Goal: Task Accomplishment & Management: Complete application form

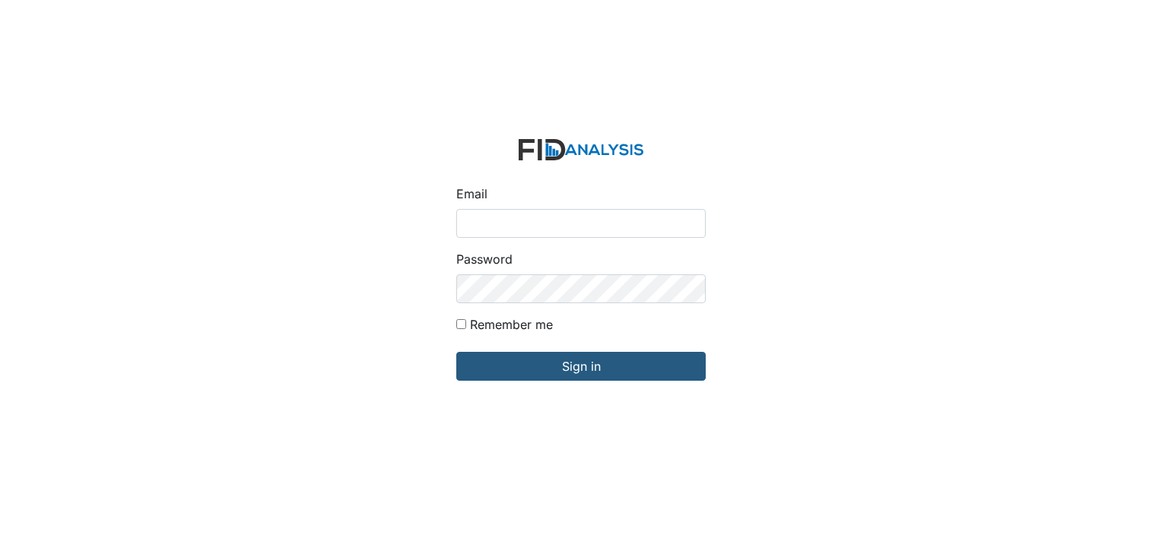
type input "[EMAIL_ADDRESS][DOMAIN_NAME]"
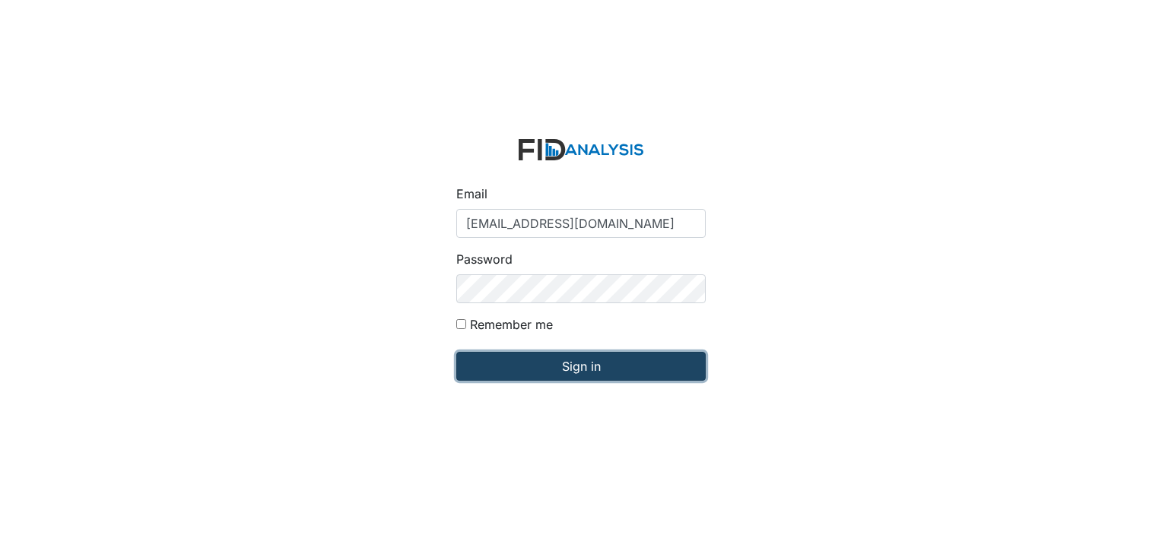
click at [547, 368] on input "Sign in" at bounding box center [580, 366] width 249 height 29
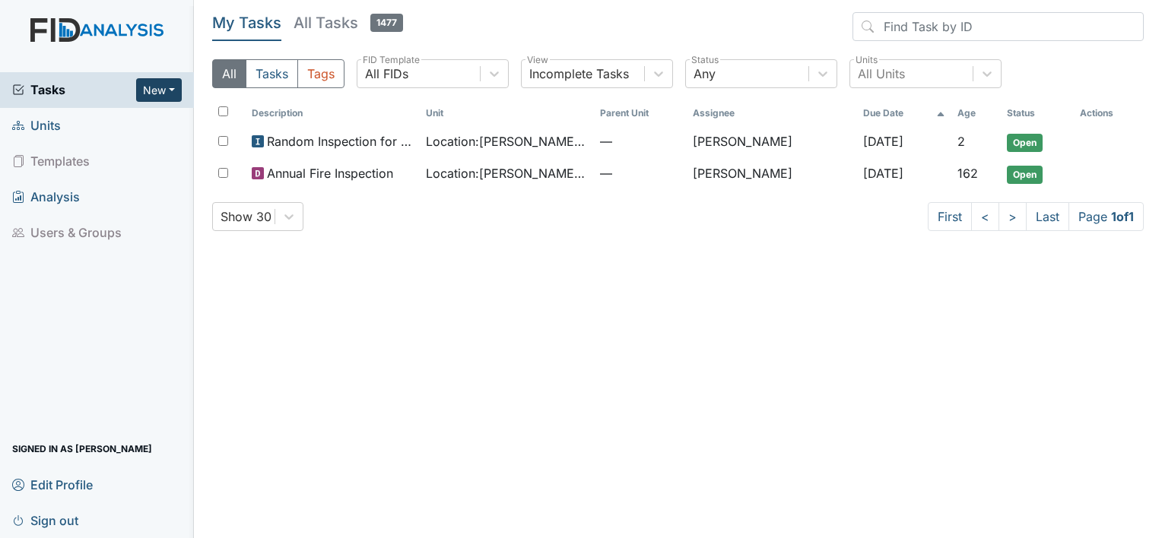
click at [146, 92] on button "New" at bounding box center [159, 90] width 46 height 24
click at [113, 115] on link "Form" at bounding box center [120, 121] width 120 height 24
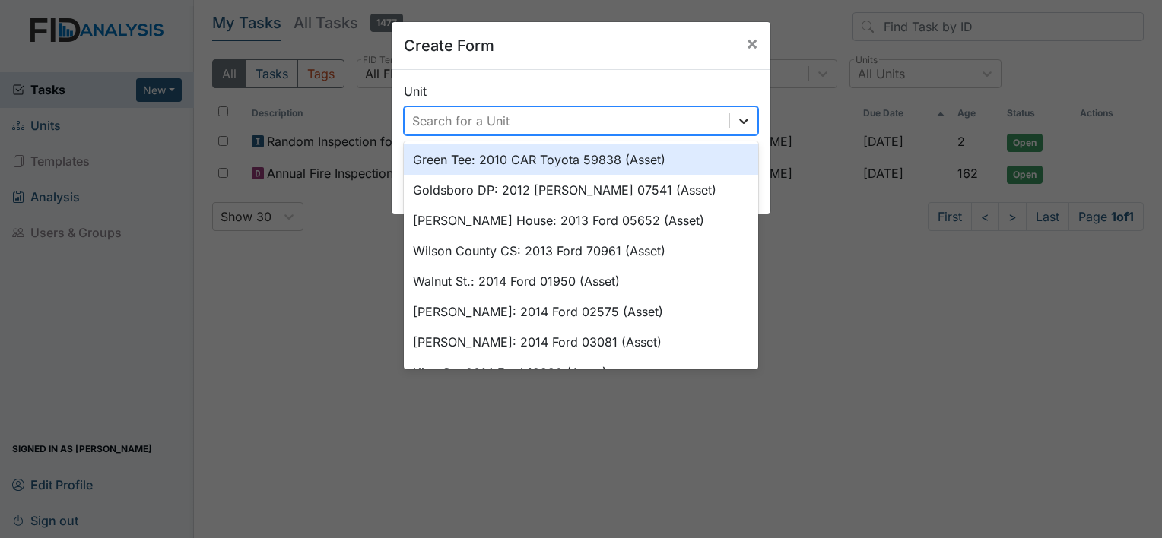
click at [736, 121] on icon at bounding box center [743, 120] width 15 height 15
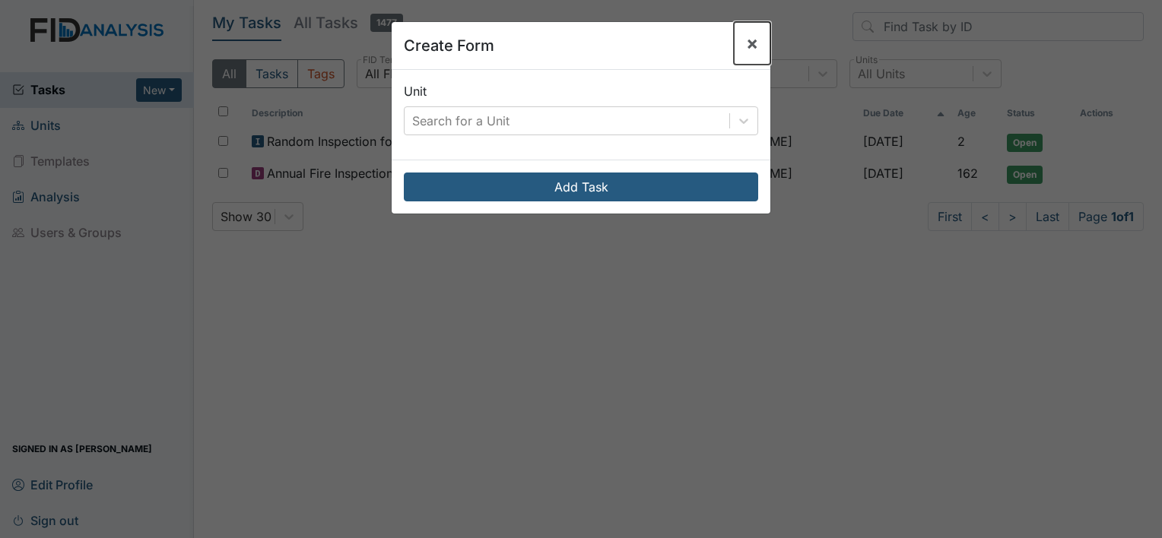
click at [746, 44] on span "×" at bounding box center [752, 43] width 12 height 22
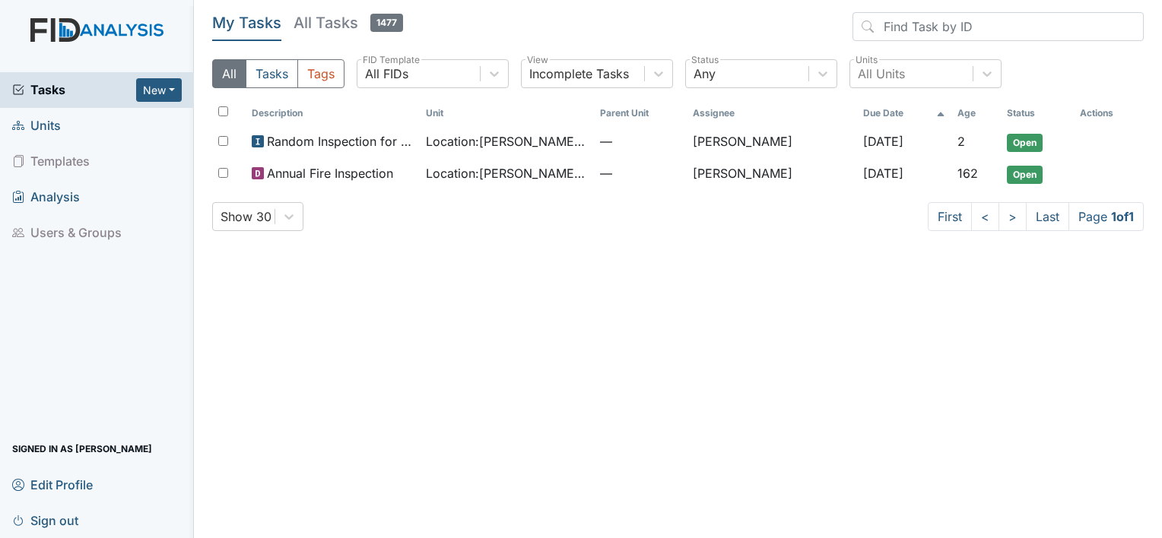
click at [65, 124] on link "Units" at bounding box center [97, 126] width 194 height 36
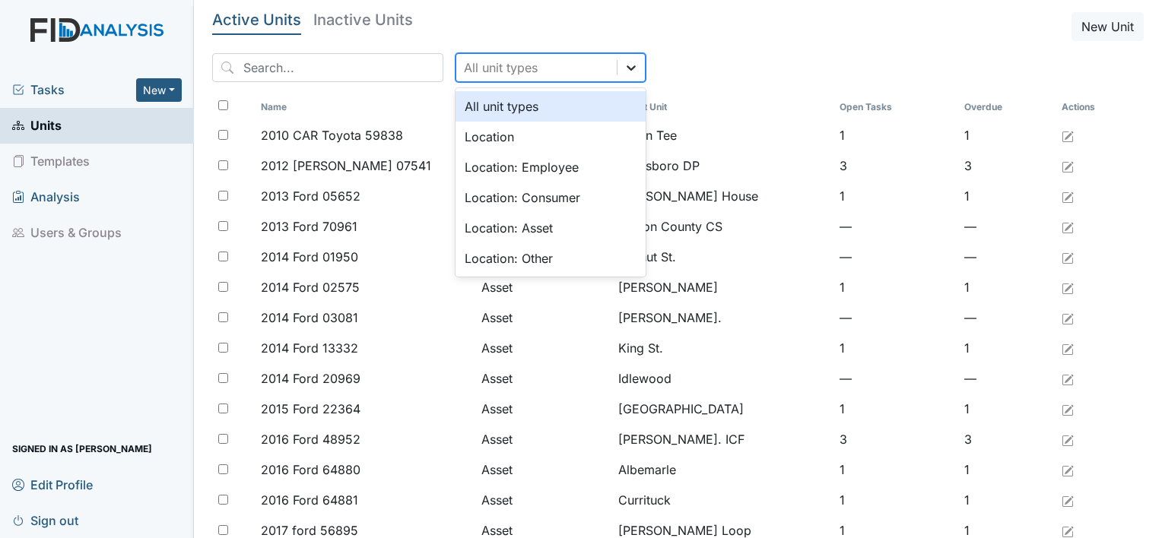
click at [624, 67] on icon at bounding box center [631, 67] width 15 height 15
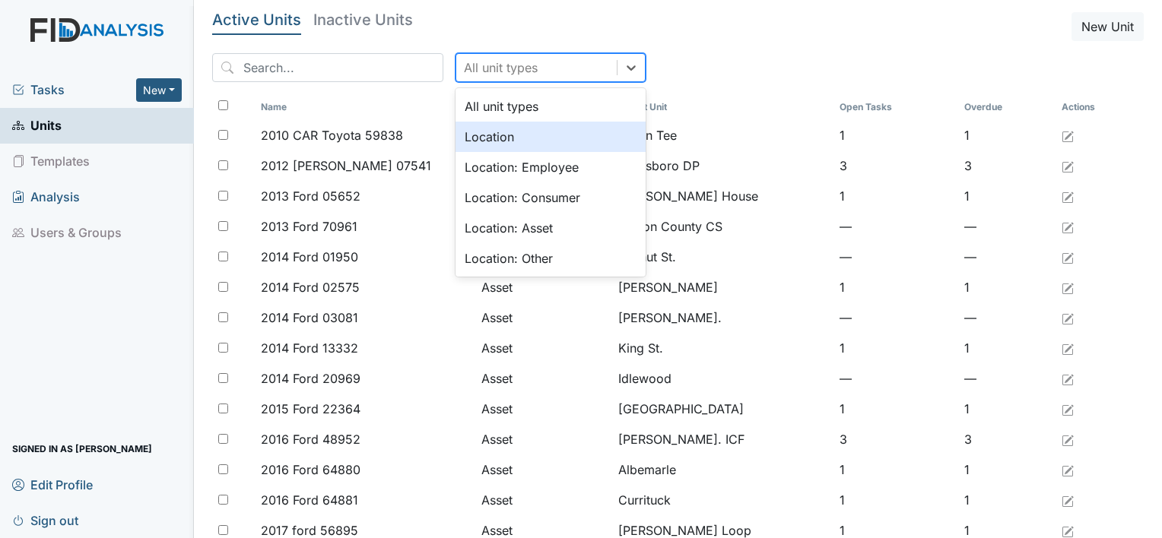
click at [494, 141] on div "Location" at bounding box center [550, 137] width 190 height 30
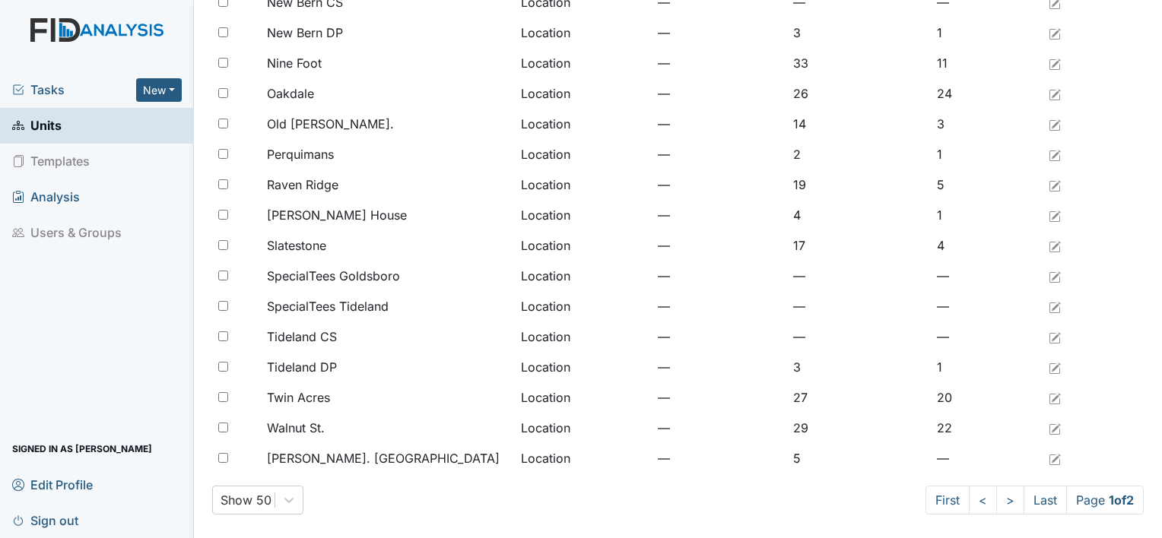
scroll to position [1168, 0]
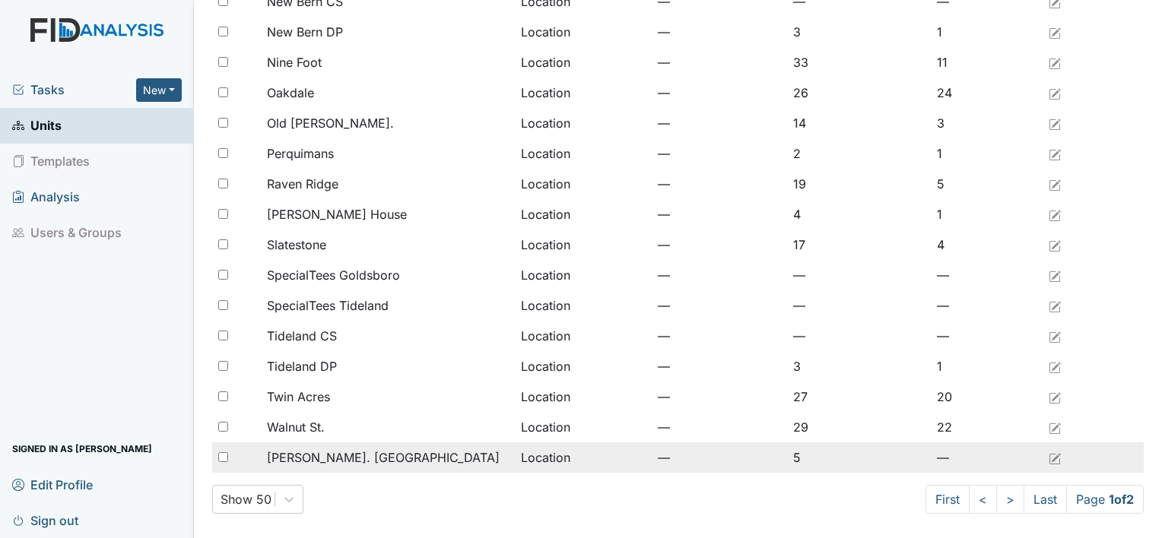
click at [221, 456] on input "checkbox" at bounding box center [223, 457] width 10 height 10
checkbox input "true"
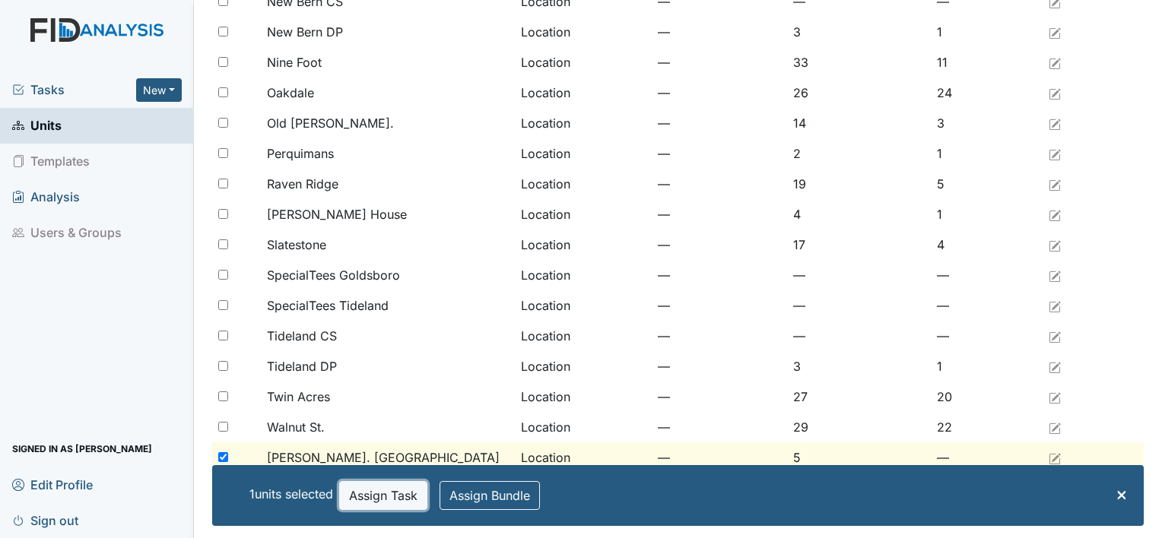
click at [367, 501] on button "Assign Task" at bounding box center [383, 495] width 88 height 29
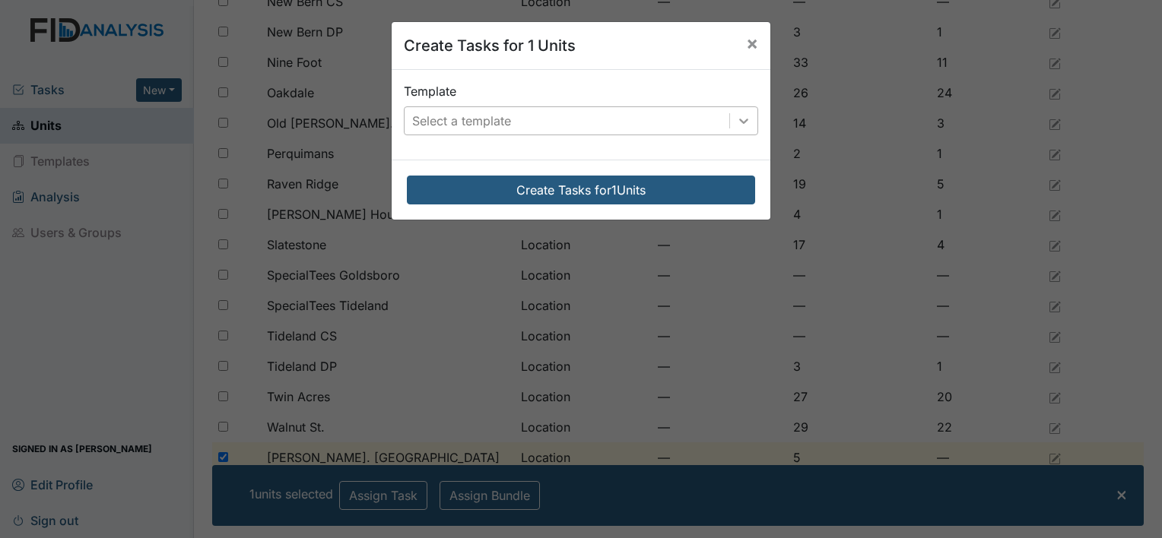
click at [742, 113] on icon at bounding box center [743, 120] width 15 height 15
click at [757, 356] on div "Create Tasks for 1 Units × Template Select a template Create Tasks for 1 Units" at bounding box center [581, 269] width 1162 height 538
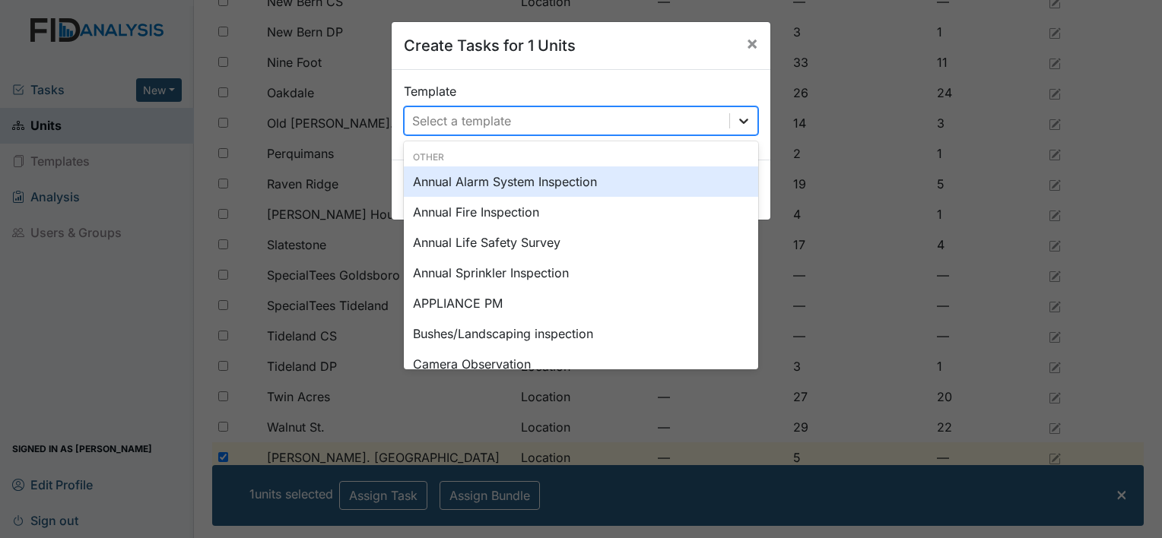
click at [741, 124] on icon at bounding box center [743, 120] width 15 height 15
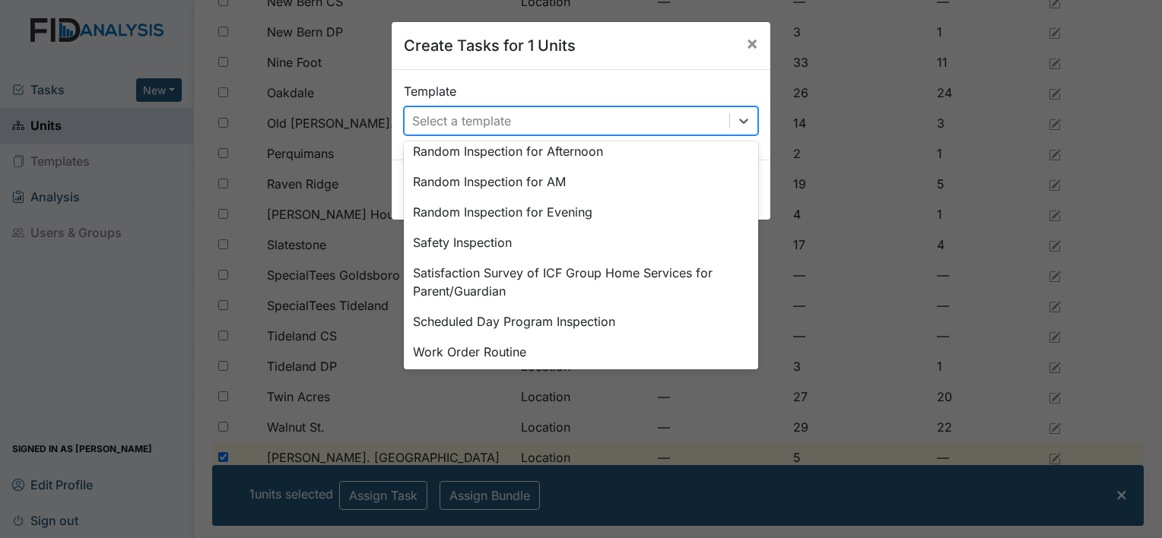
scroll to position [766, 0]
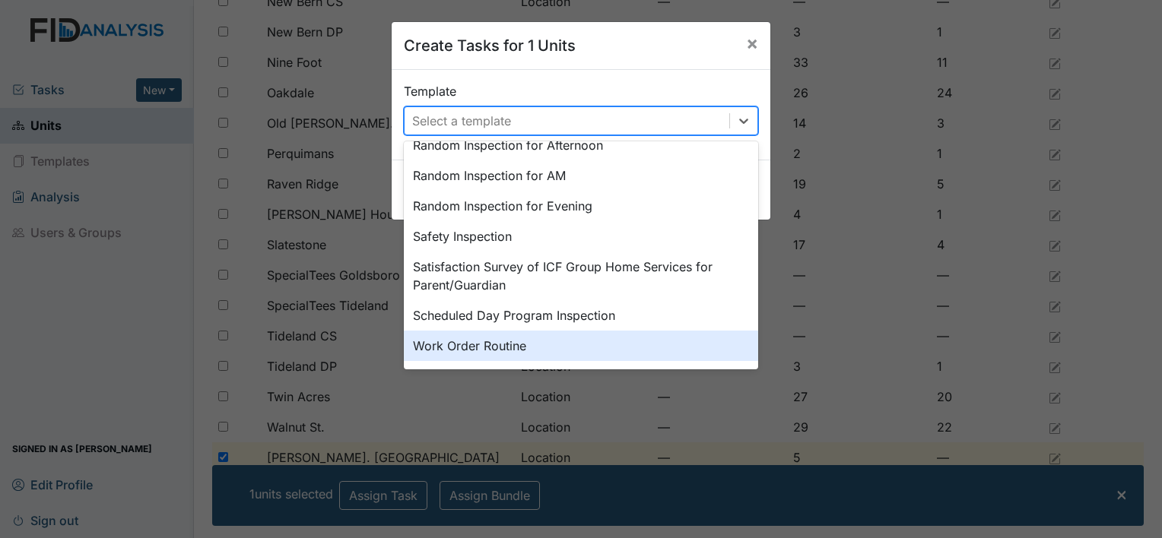
click at [479, 338] on div "Work Order Routine" at bounding box center [581, 346] width 354 height 30
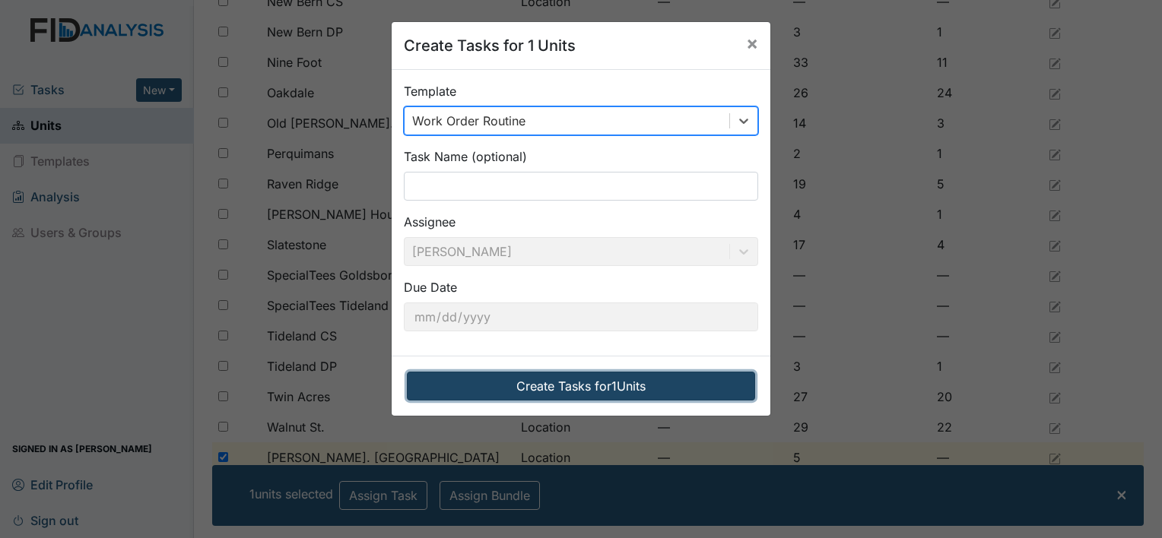
click at [499, 379] on button "Create Tasks for 1 Units" at bounding box center [581, 386] width 348 height 29
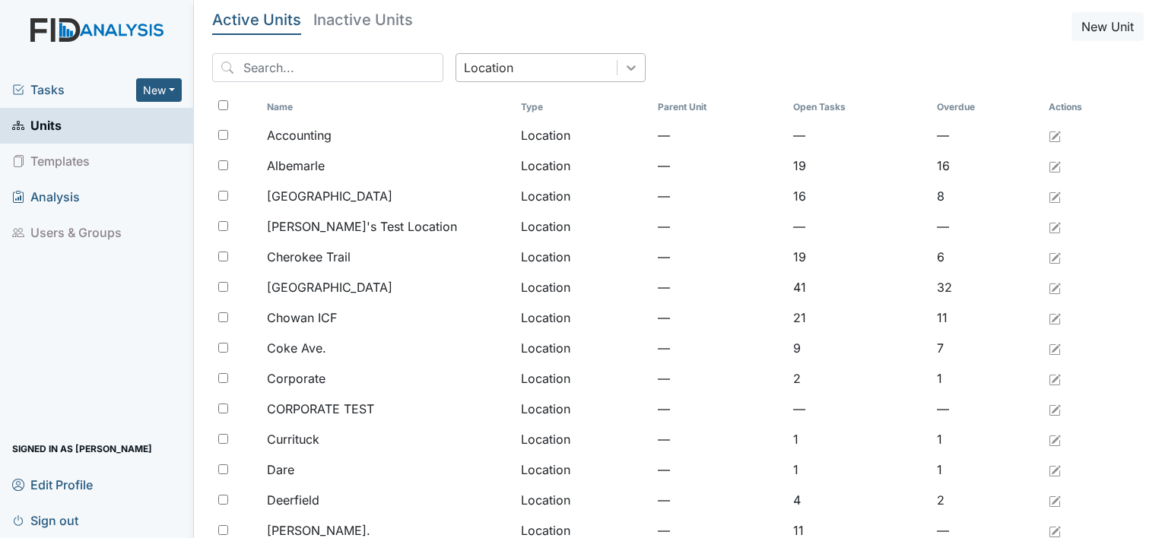
click at [624, 67] on icon at bounding box center [631, 67] width 15 height 15
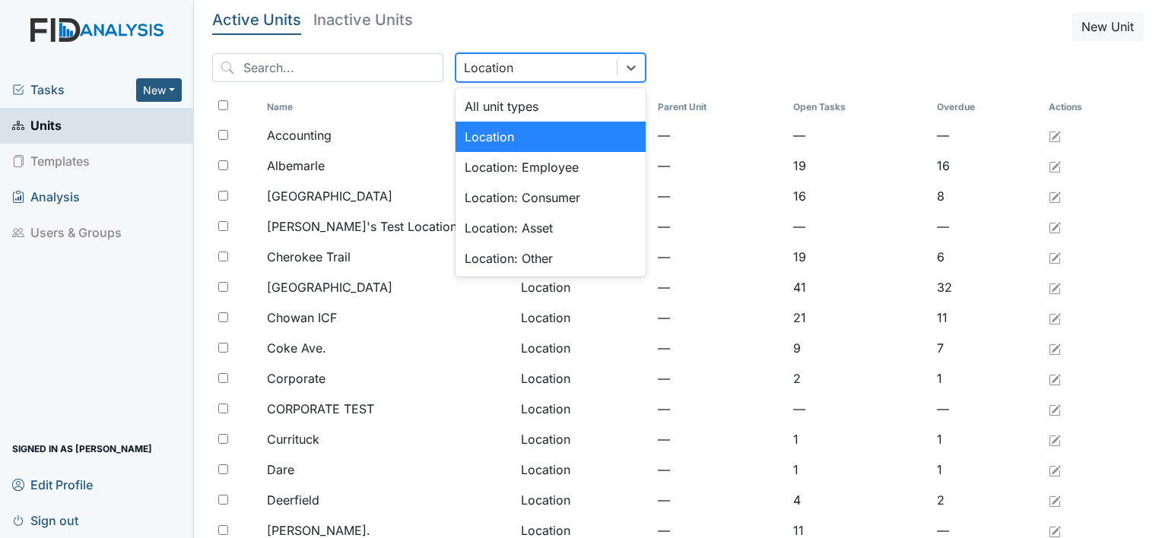
click at [551, 130] on div "Location" at bounding box center [550, 137] width 190 height 30
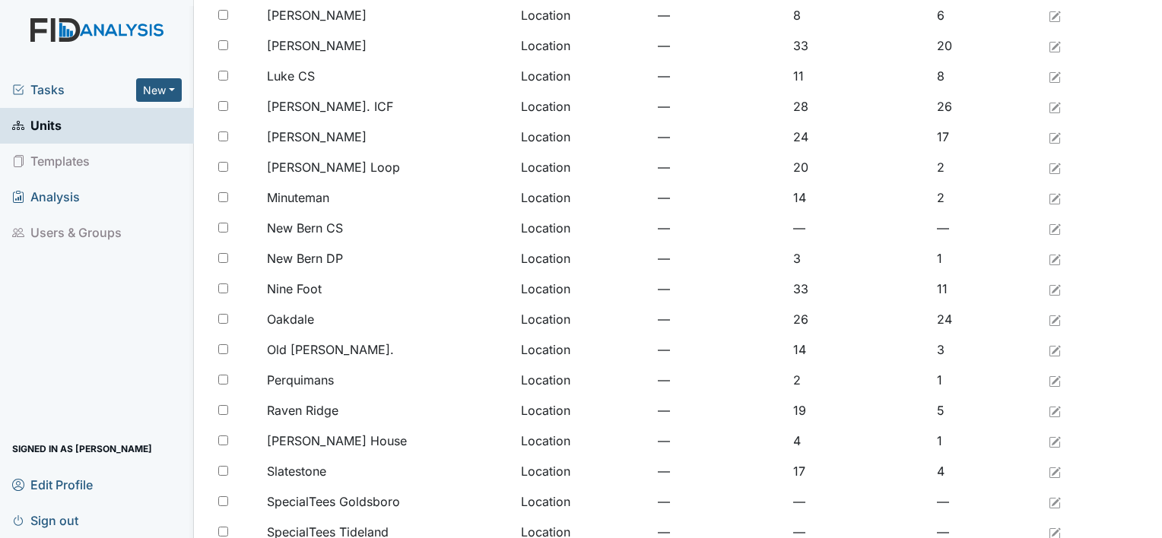
scroll to position [1168, 0]
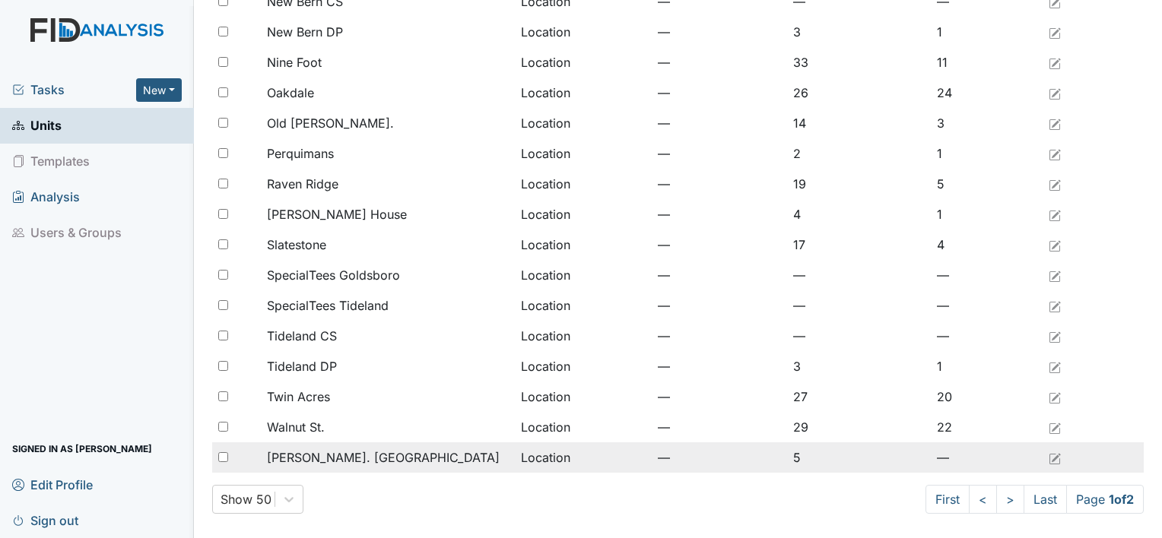
click at [255, 468] on div at bounding box center [236, 458] width 49 height 30
checkbox input "true"
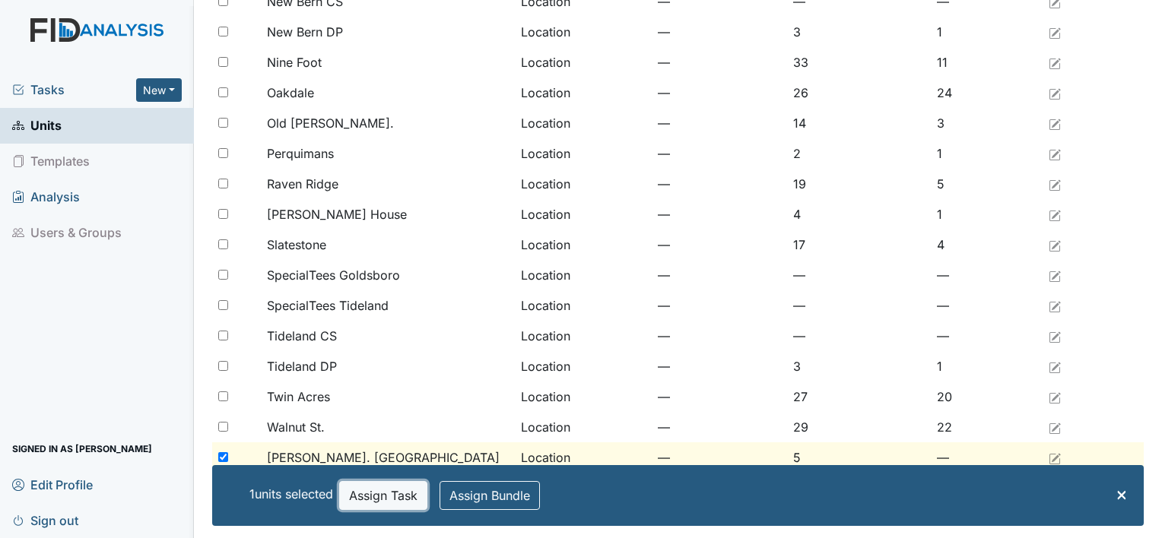
click at [391, 497] on button "Assign Task" at bounding box center [383, 495] width 88 height 29
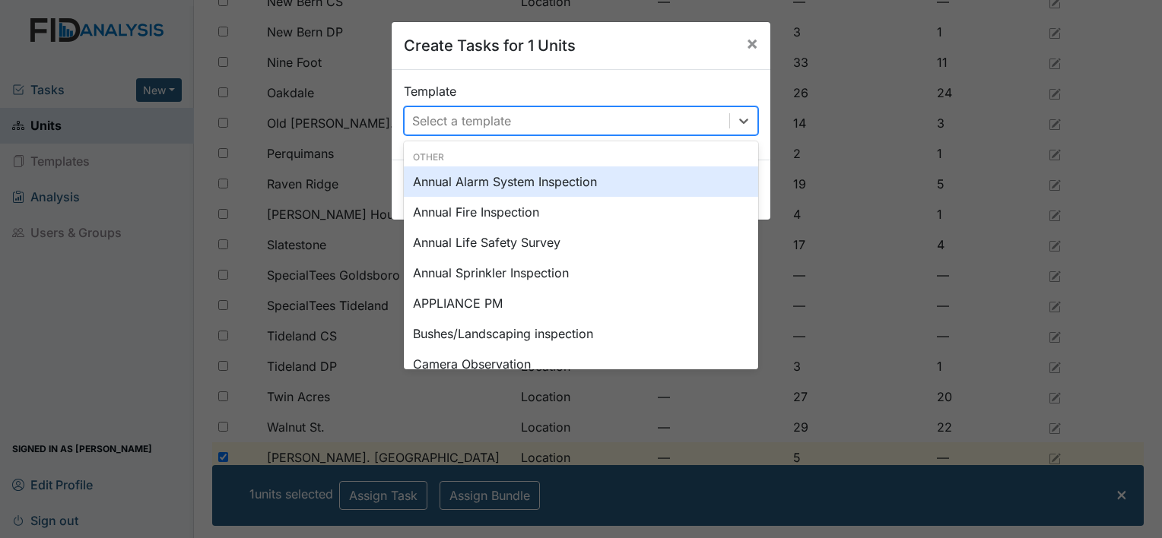
click at [658, 119] on div "Select a template" at bounding box center [567, 120] width 325 height 27
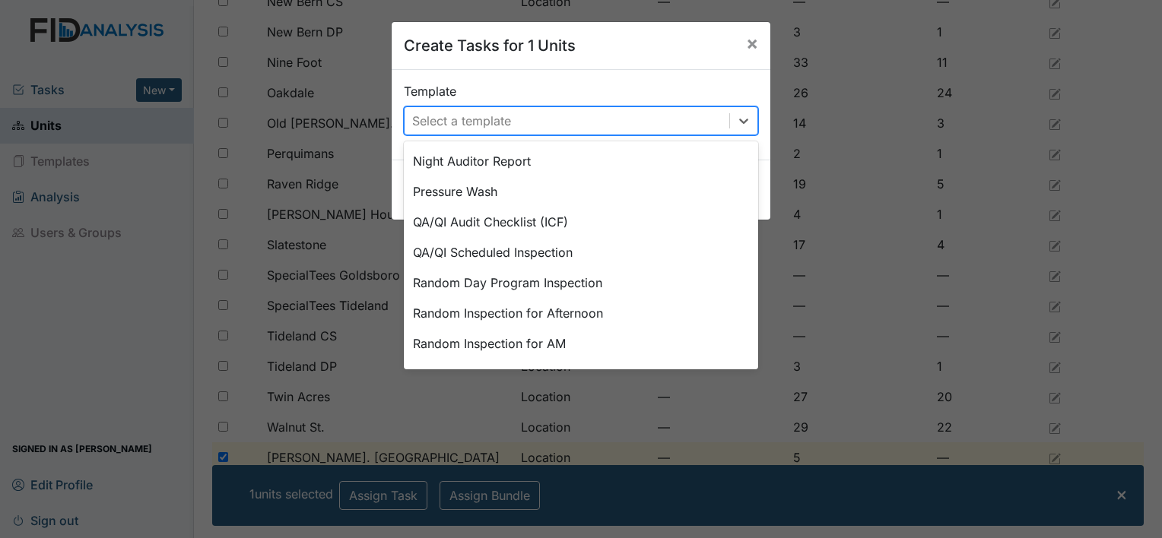
scroll to position [766, 0]
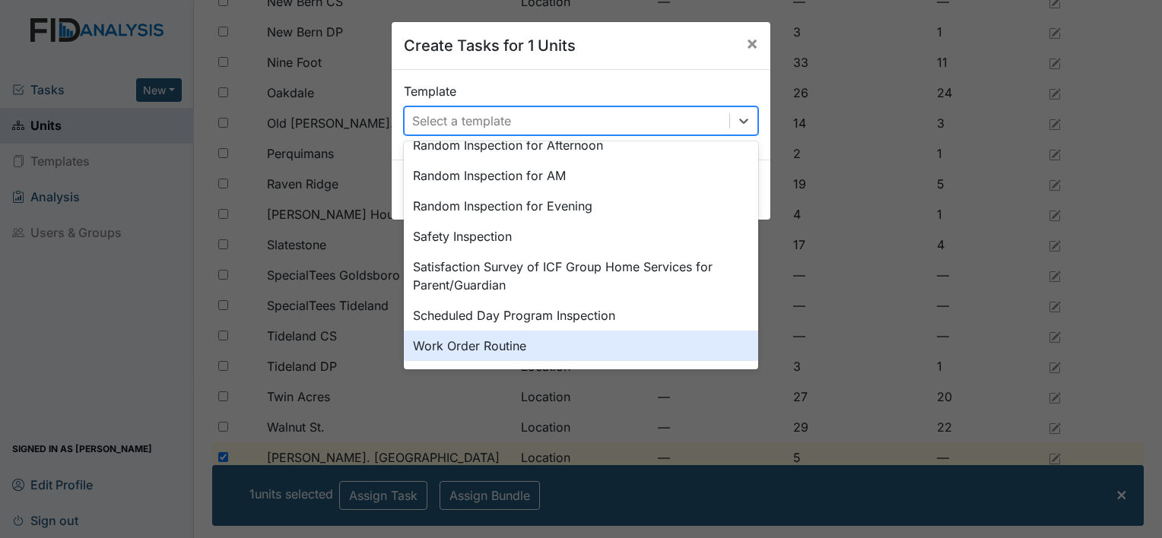
click at [528, 339] on div "Work Order Routine" at bounding box center [581, 346] width 354 height 30
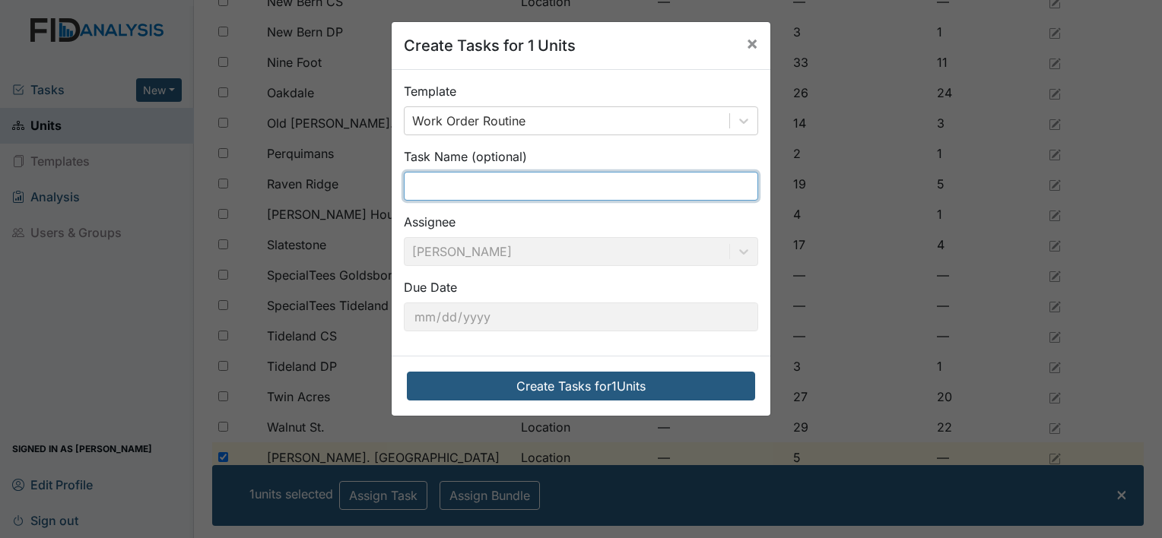
click at [549, 177] on input "text" at bounding box center [581, 186] width 354 height 29
click at [520, 195] on input "bathroom #1" at bounding box center [581, 186] width 354 height 29
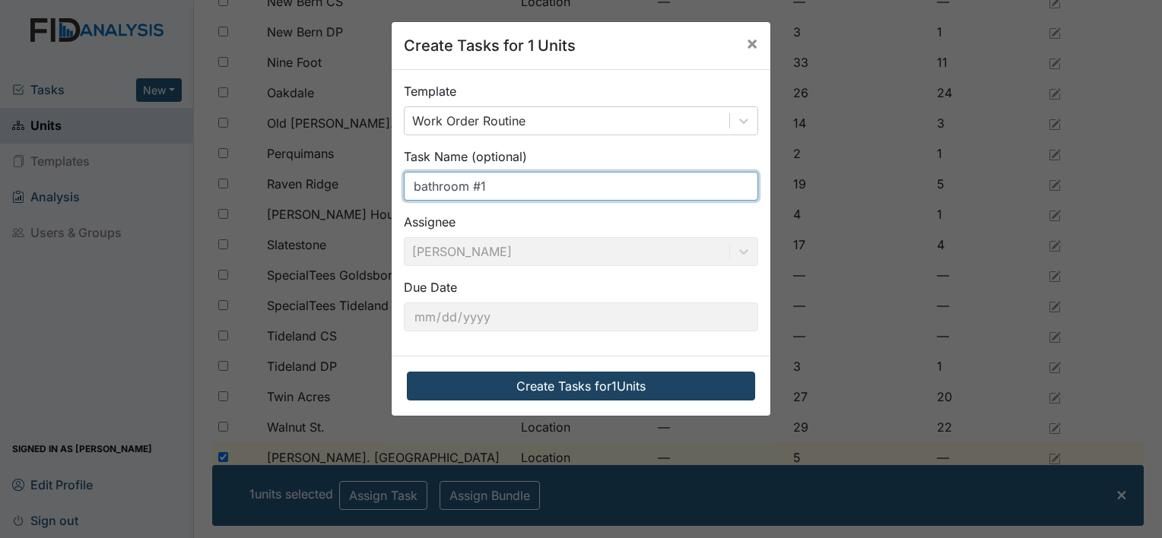
type input "bathroom #1"
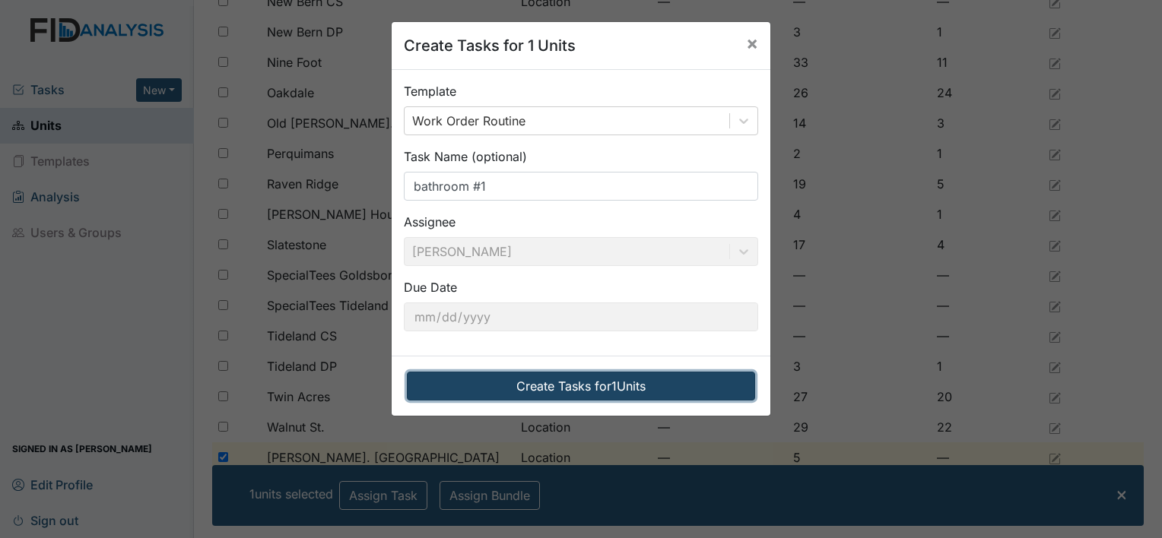
click at [447, 393] on button "Create Tasks for 1 Units" at bounding box center [581, 386] width 348 height 29
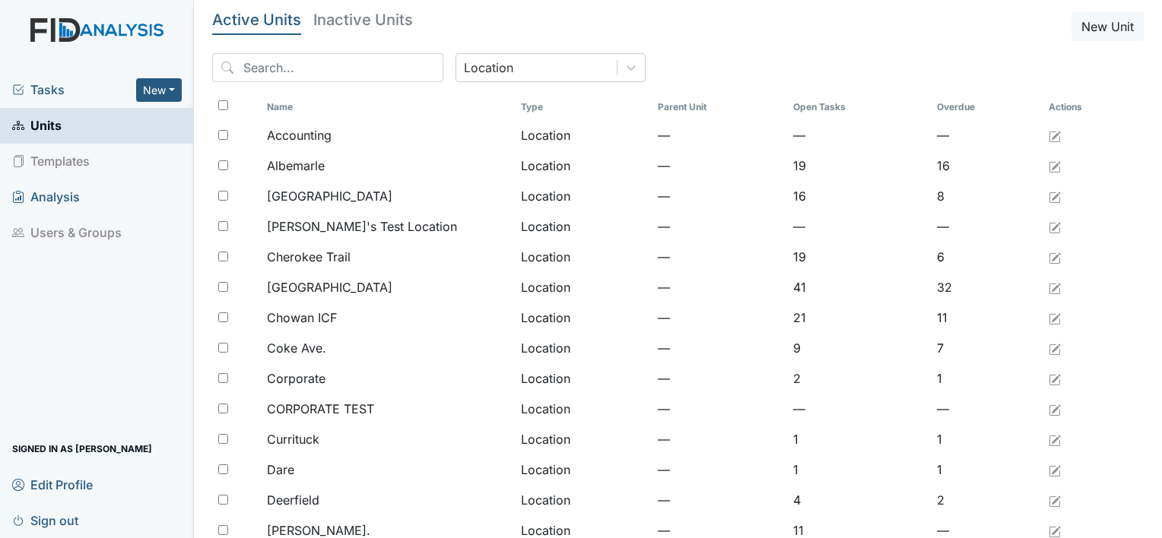
click at [49, 91] on span "Tasks" at bounding box center [74, 90] width 124 height 18
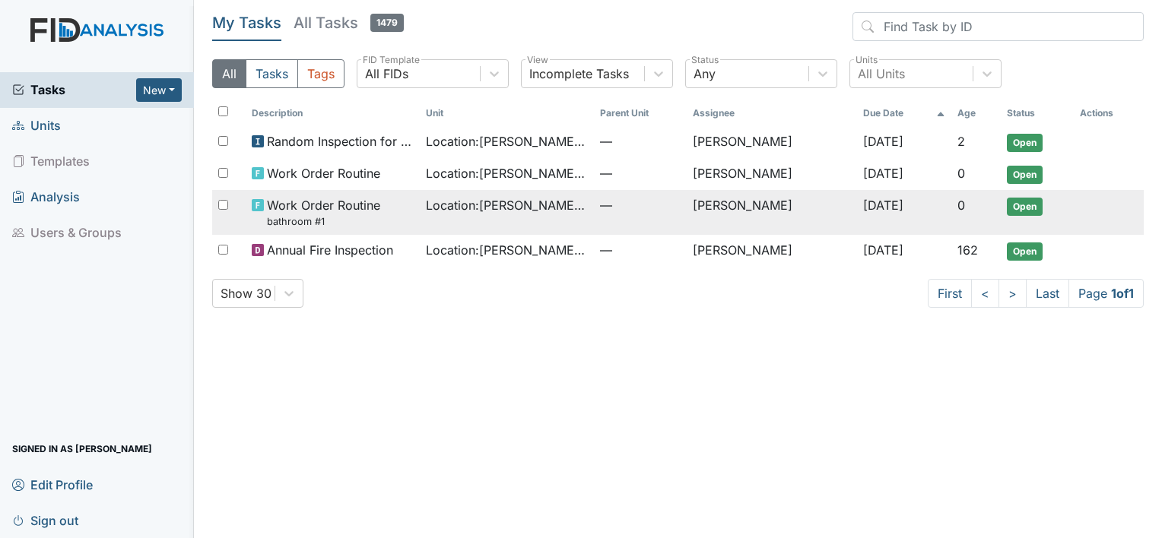
click at [316, 207] on span "Work Order Routine bathroom #1" at bounding box center [323, 212] width 113 height 33
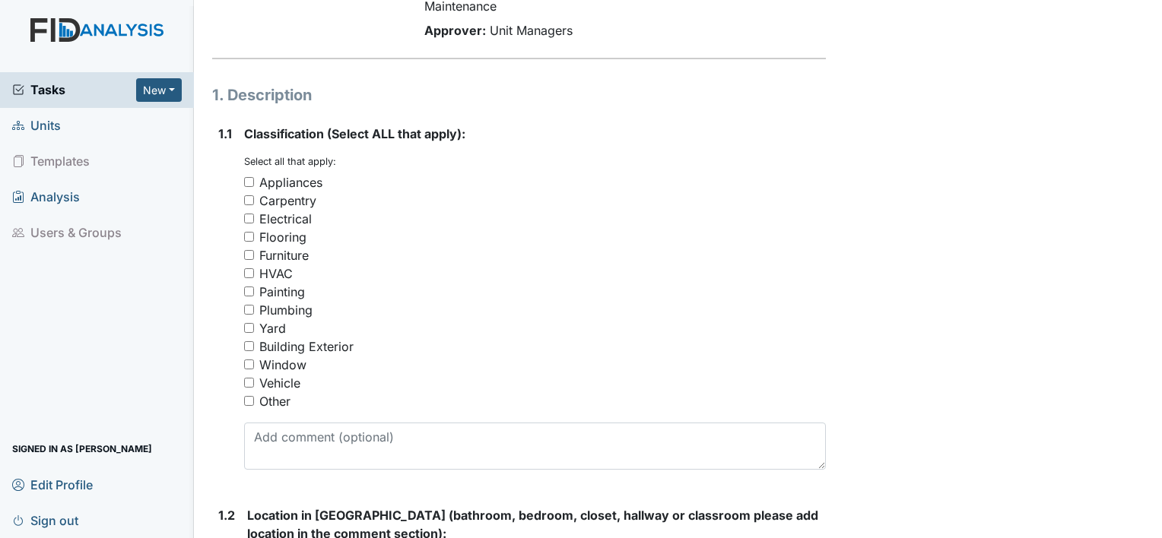
scroll to position [182, 0]
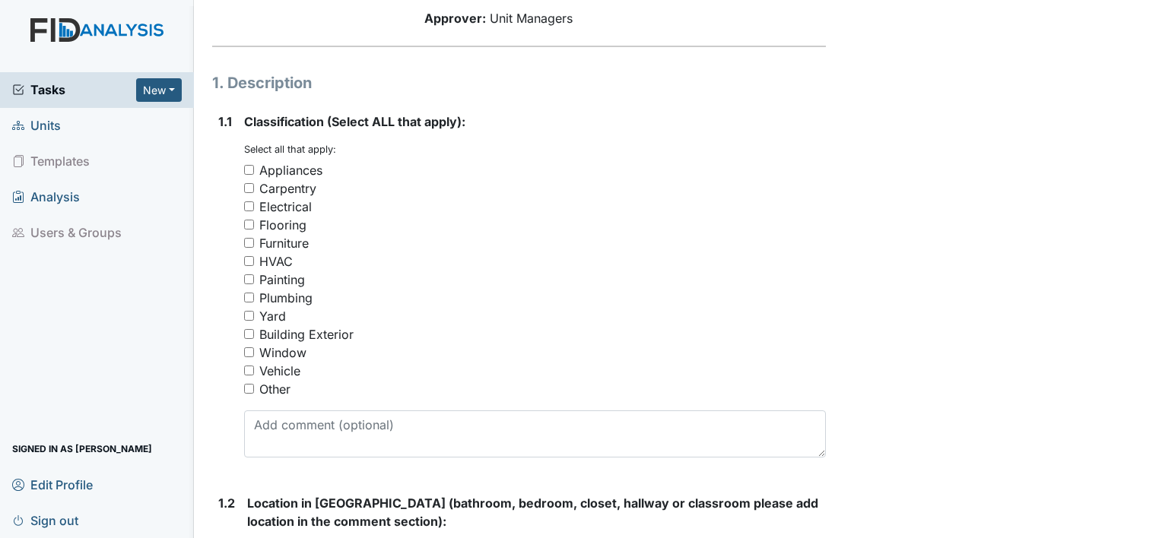
click at [249, 295] on input "Plumbing" at bounding box center [249, 298] width 10 height 10
checkbox input "true"
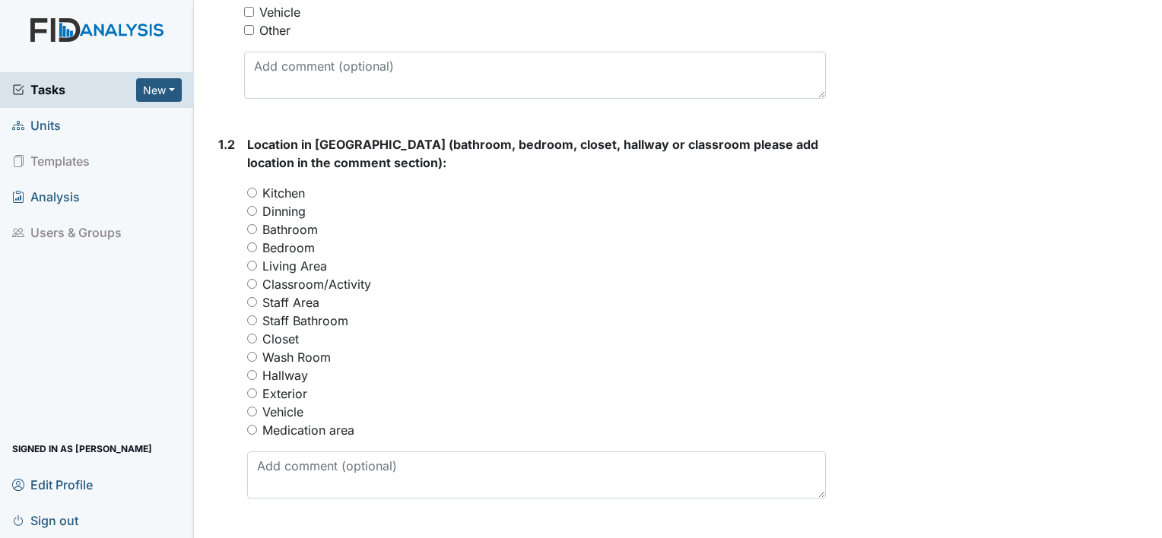
scroll to position [542, 0]
click at [252, 227] on input "Bathroom" at bounding box center [252, 229] width 10 height 10
radio input "true"
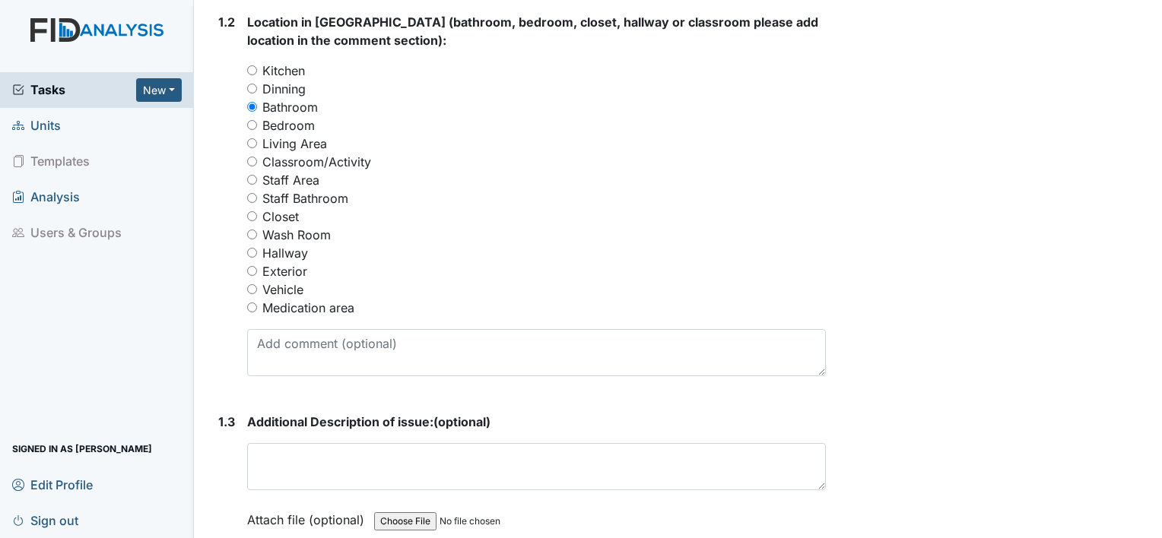
scroll to position [694, 0]
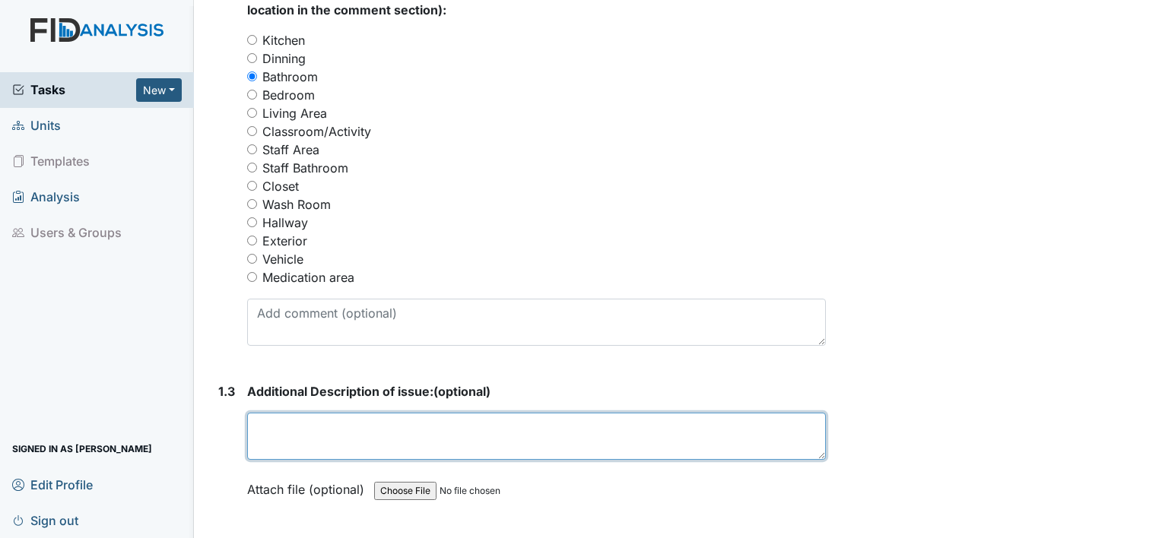
click at [363, 437] on textarea at bounding box center [536, 436] width 579 height 47
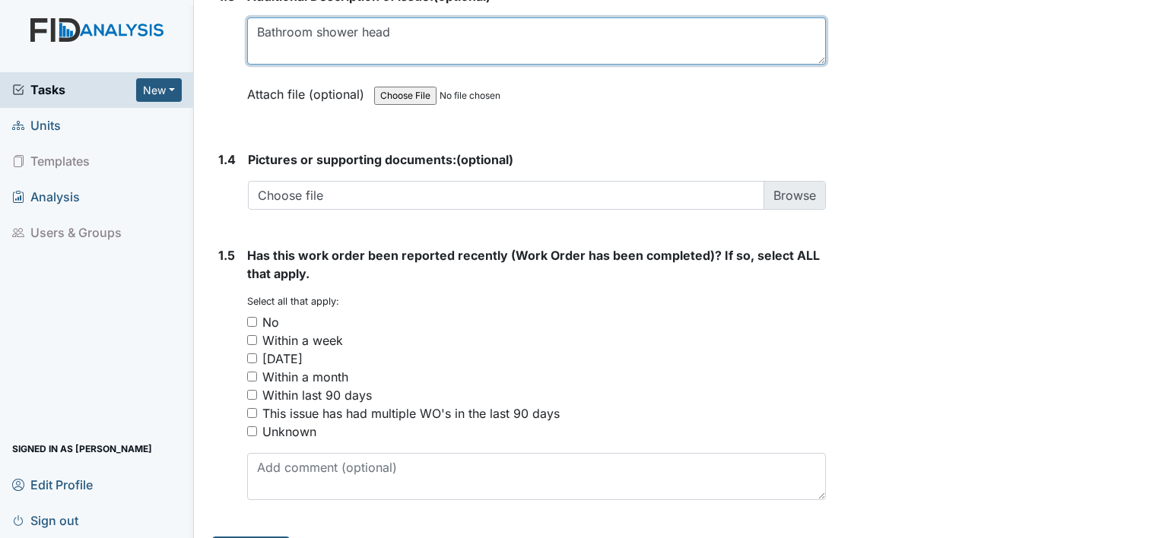
scroll to position [1120, 0]
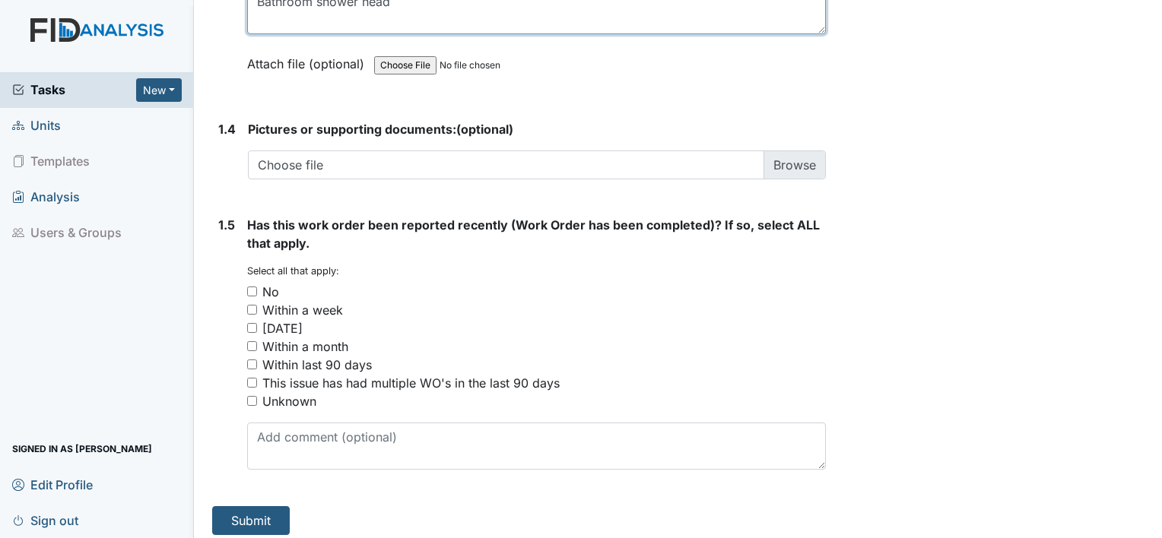
type textarea "Bathroom shower head"
click at [255, 289] on input "No" at bounding box center [252, 292] width 10 height 10
checkbox input "true"
click at [465, 9] on textarea "Bathroom shower head" at bounding box center [536, 10] width 579 height 47
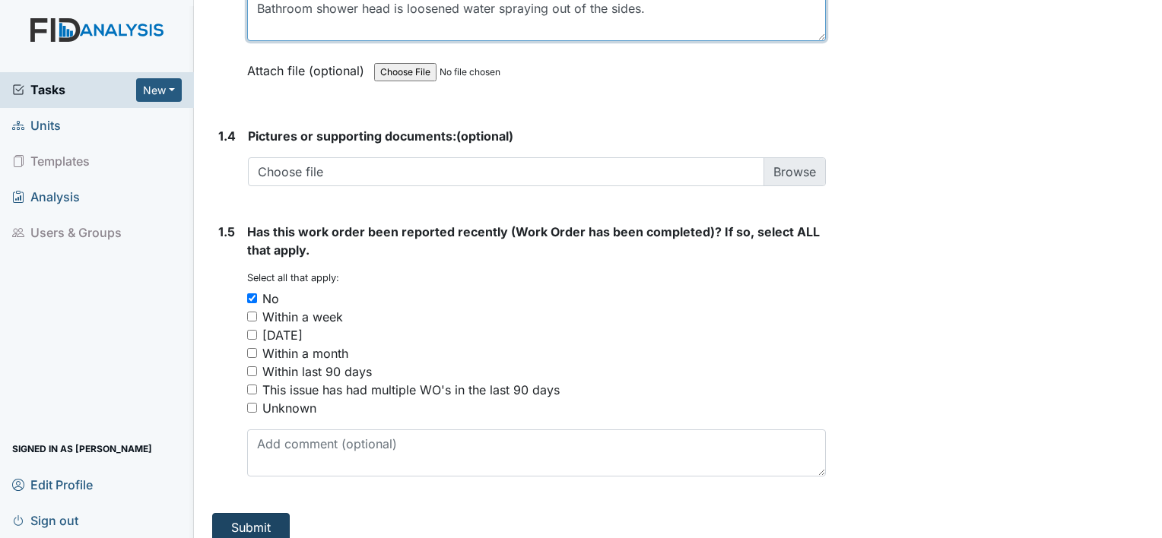
type textarea "Bathroom shower head is loosened water spraying out of the sides."
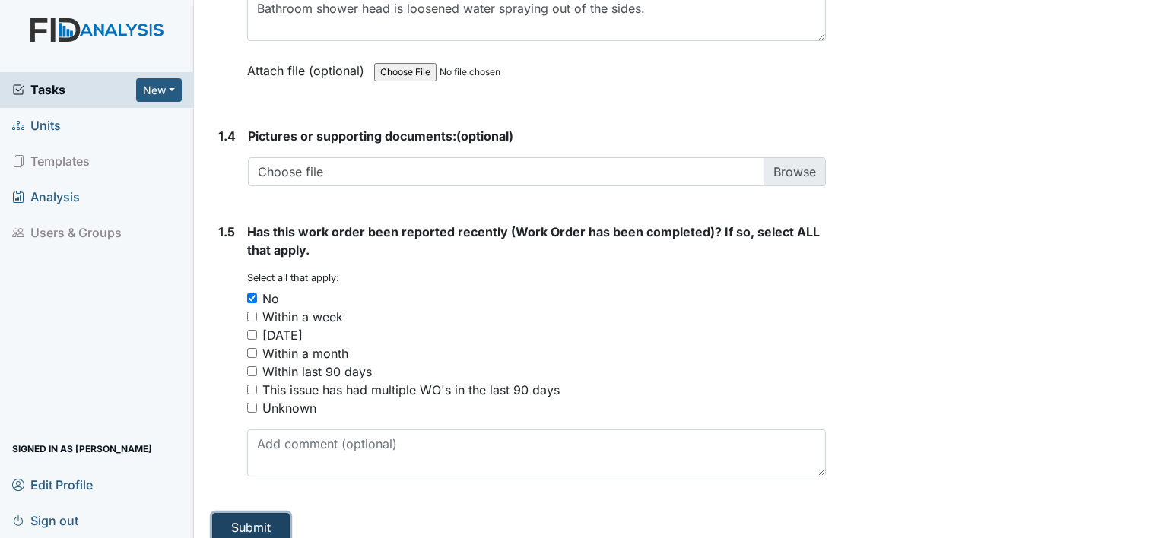
click at [268, 521] on button "Submit" at bounding box center [251, 527] width 78 height 29
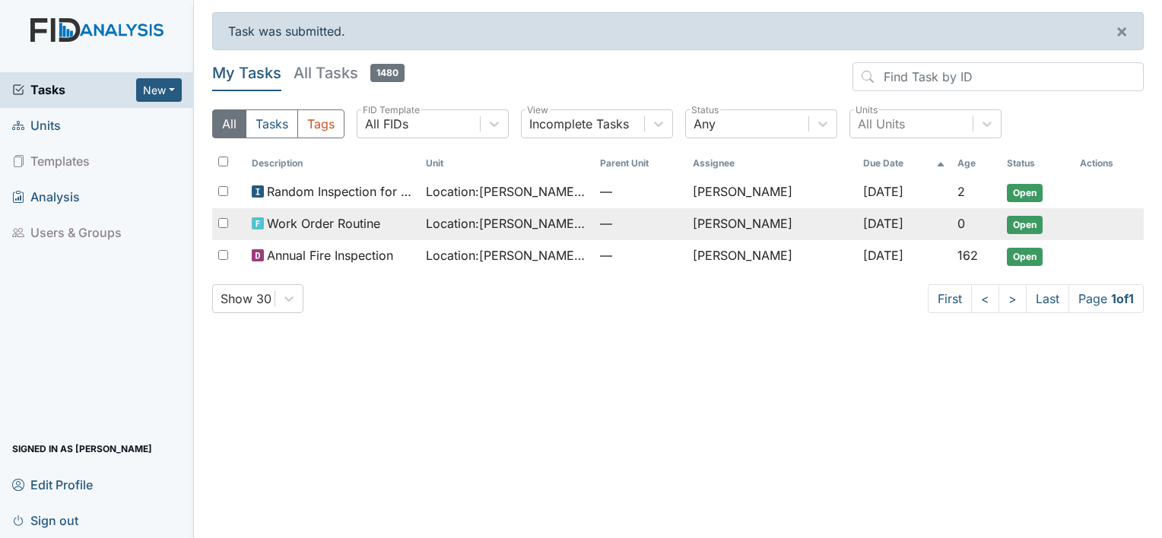
click at [344, 222] on span "Work Order Routine" at bounding box center [323, 223] width 113 height 18
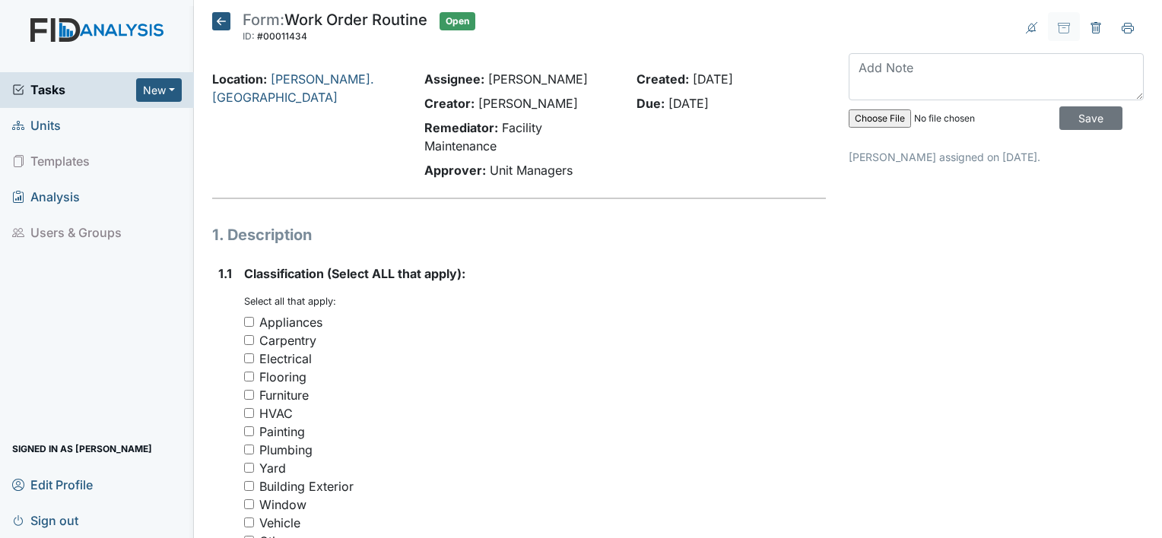
click at [246, 319] on input "Appliances" at bounding box center [249, 322] width 10 height 10
checkbox input "true"
